Goal: Task Accomplishment & Management: Use online tool/utility

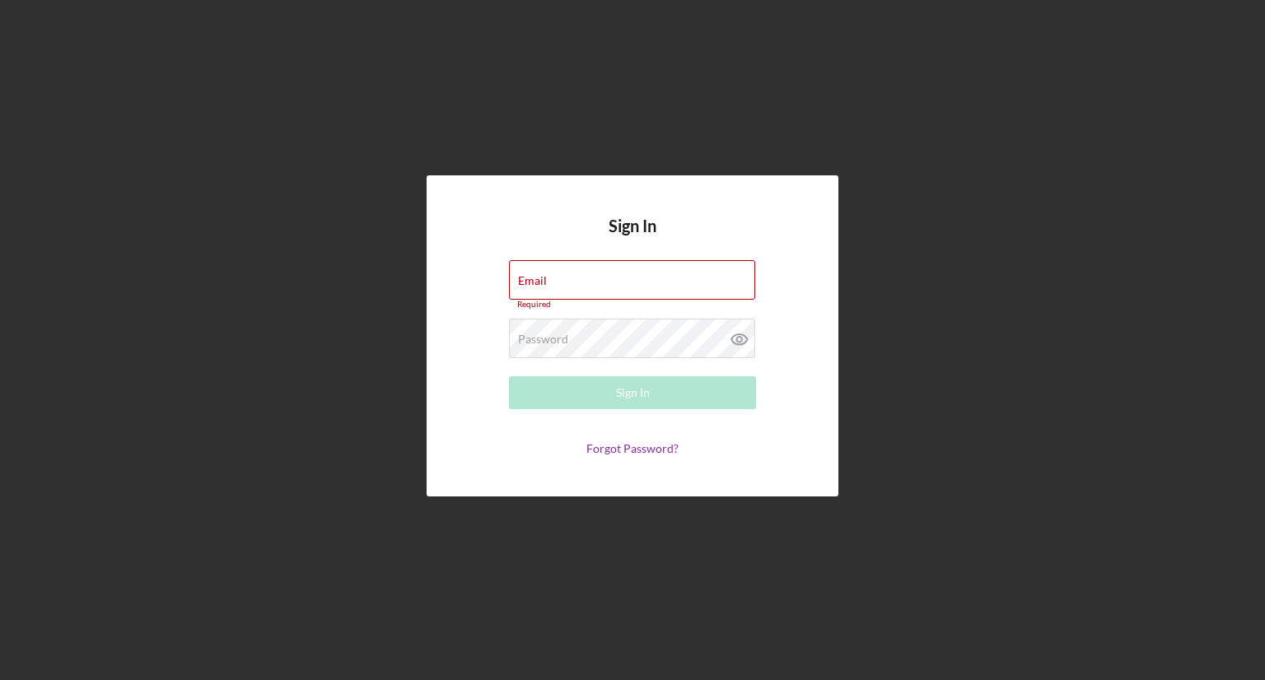
click at [615, 276] on div "Email Required" at bounding box center [632, 284] width 247 height 49
click at [559, 297] on input "Email" at bounding box center [632, 280] width 246 height 40
type input "[PERSON_NAME][EMAIL_ADDRESS][DOMAIN_NAME]"
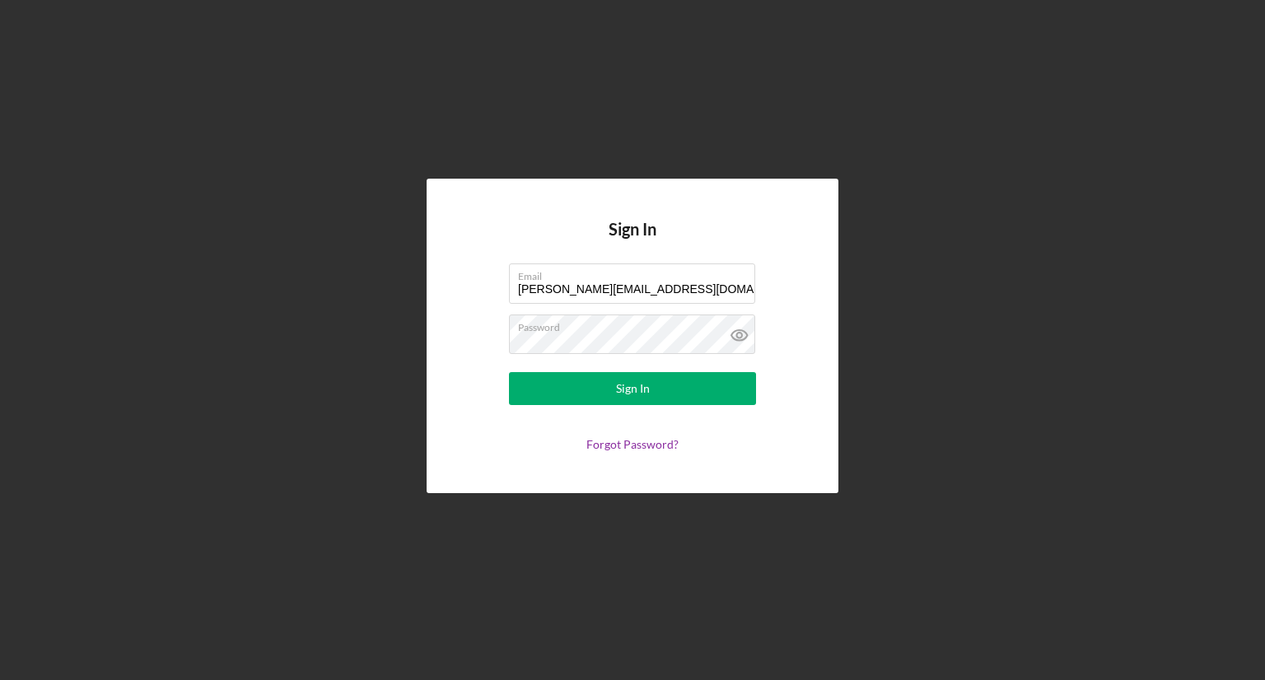
click at [566, 405] on form "Email [PERSON_NAME][EMAIL_ADDRESS][DOMAIN_NAME] Password Sign In Forgot Passwor…" at bounding box center [633, 358] width 330 height 188
click at [571, 390] on button "Sign In" at bounding box center [632, 388] width 247 height 33
